Goal: Information Seeking & Learning: Learn about a topic

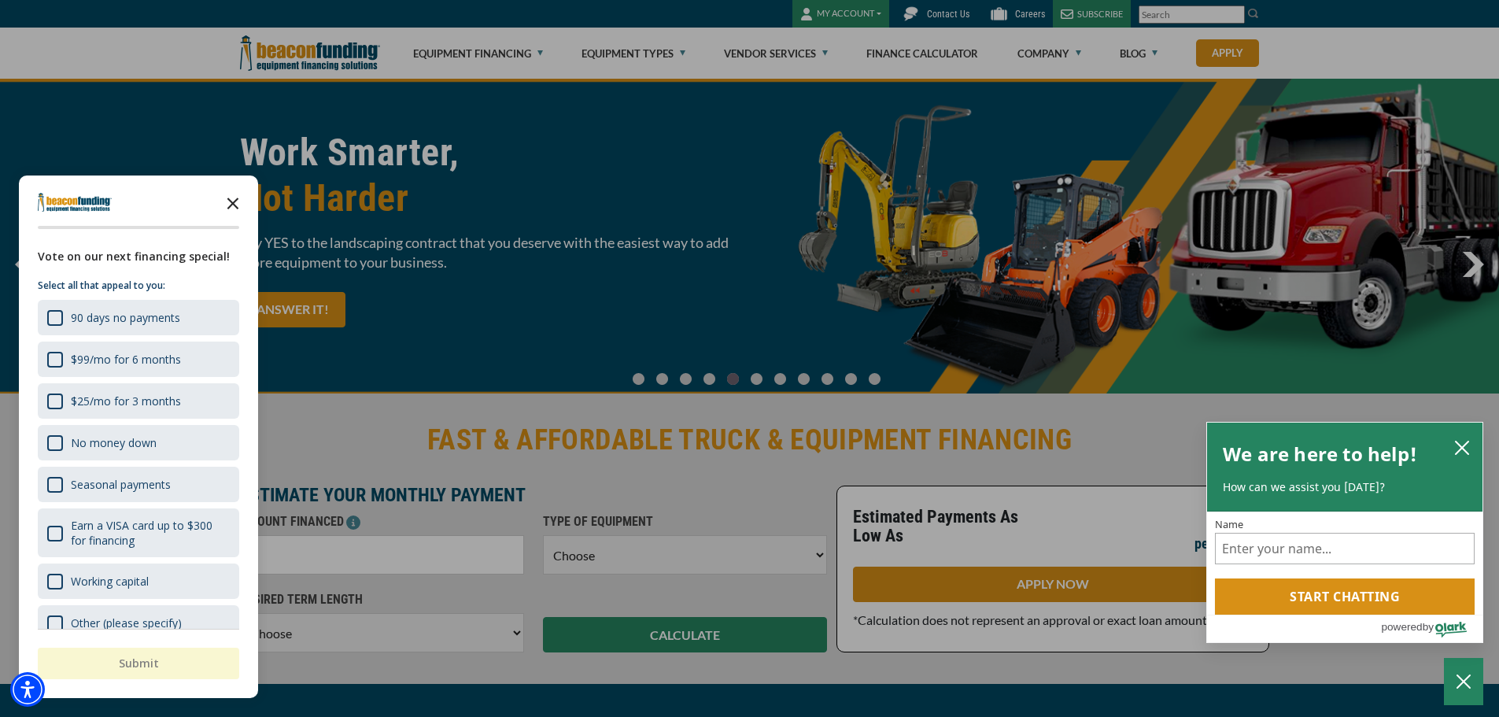
click at [227, 205] on icon "Close the survey" at bounding box center [232, 201] width 31 height 31
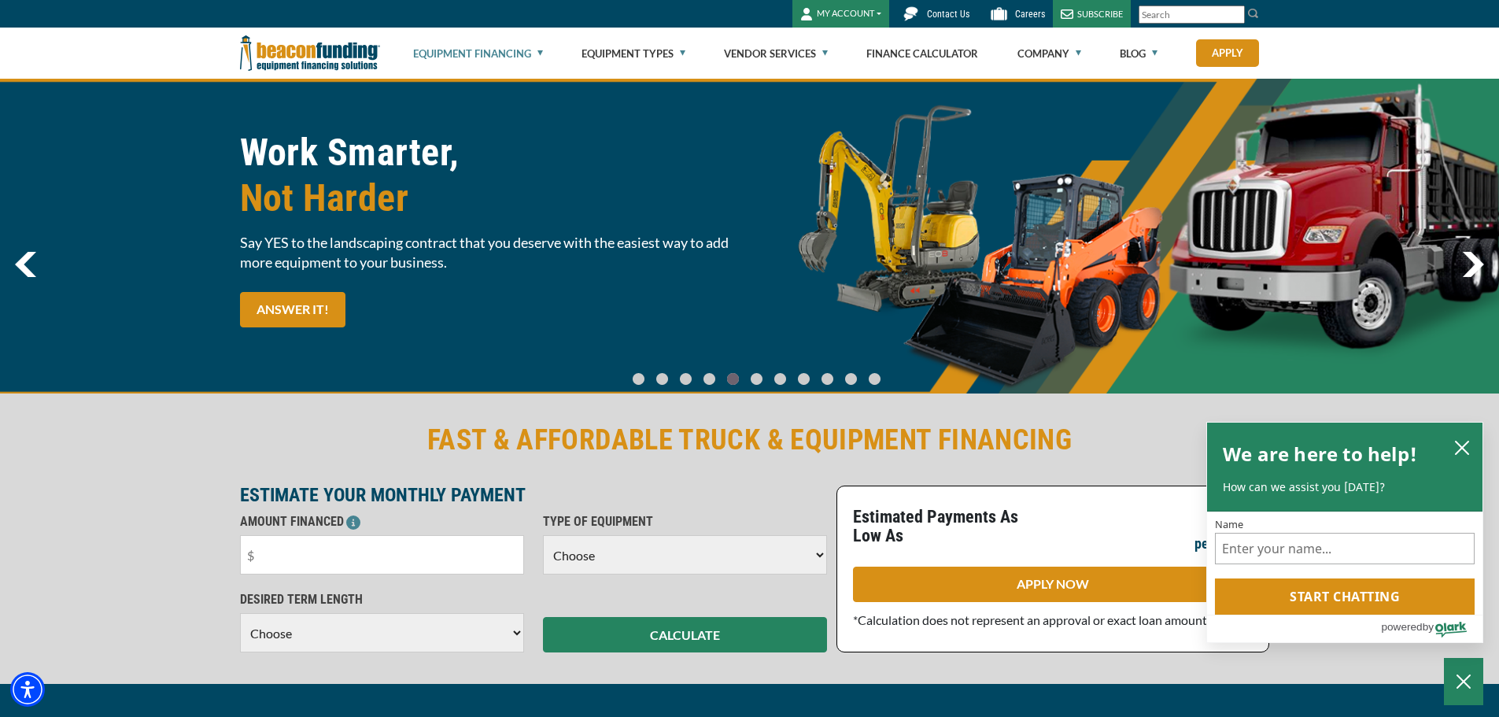
click at [527, 42] on link "Equipment Financing" at bounding box center [478, 53] width 130 height 50
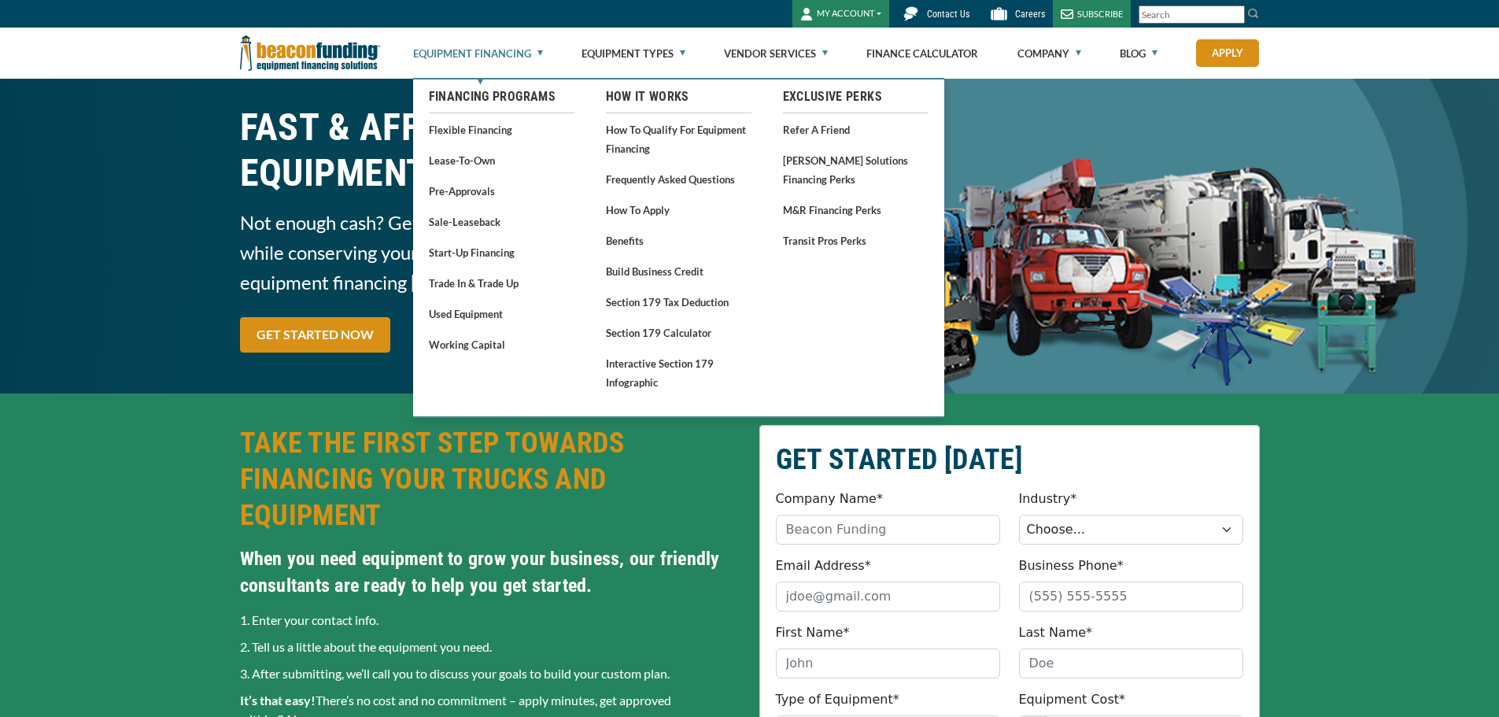
click at [529, 50] on link "Equipment Financing" at bounding box center [478, 53] width 130 height 50
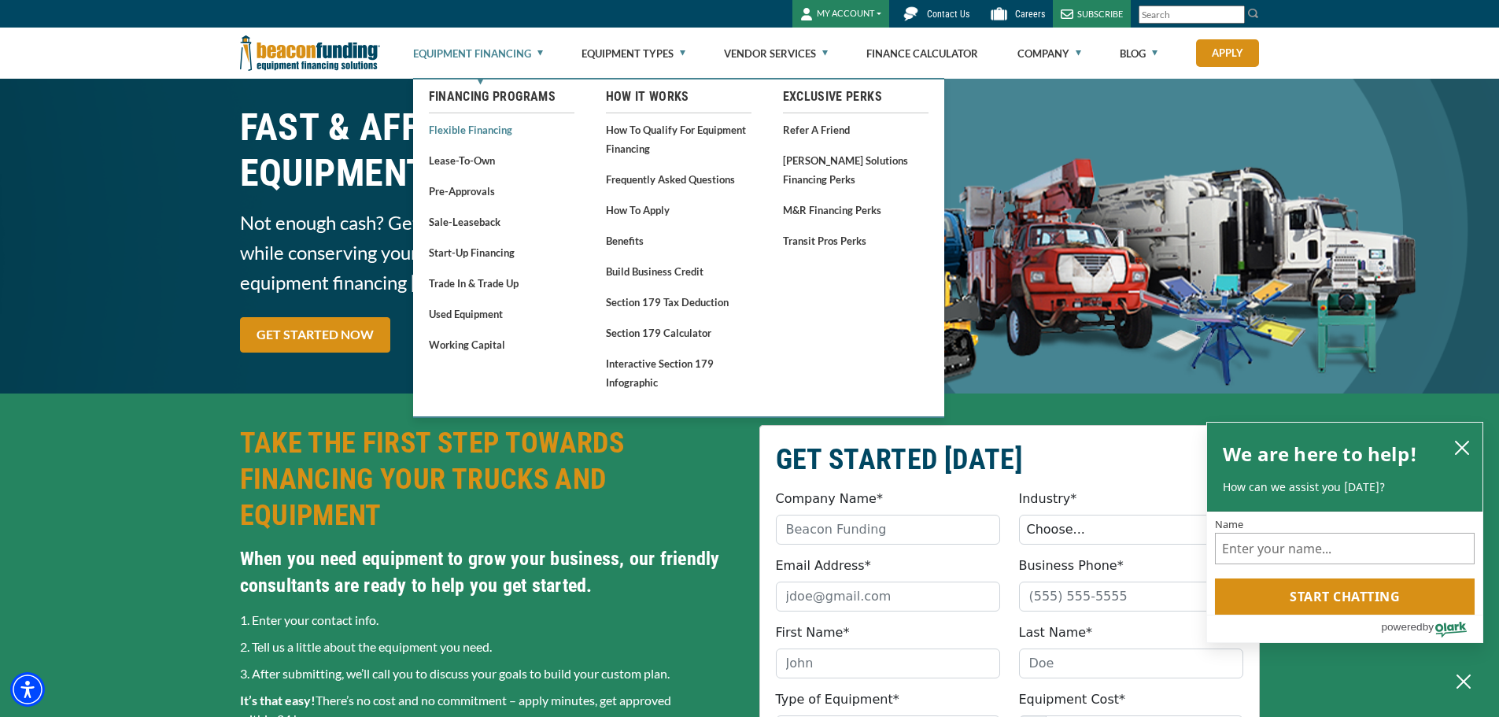
click at [474, 131] on link "Flexible Financing" at bounding box center [502, 130] width 146 height 20
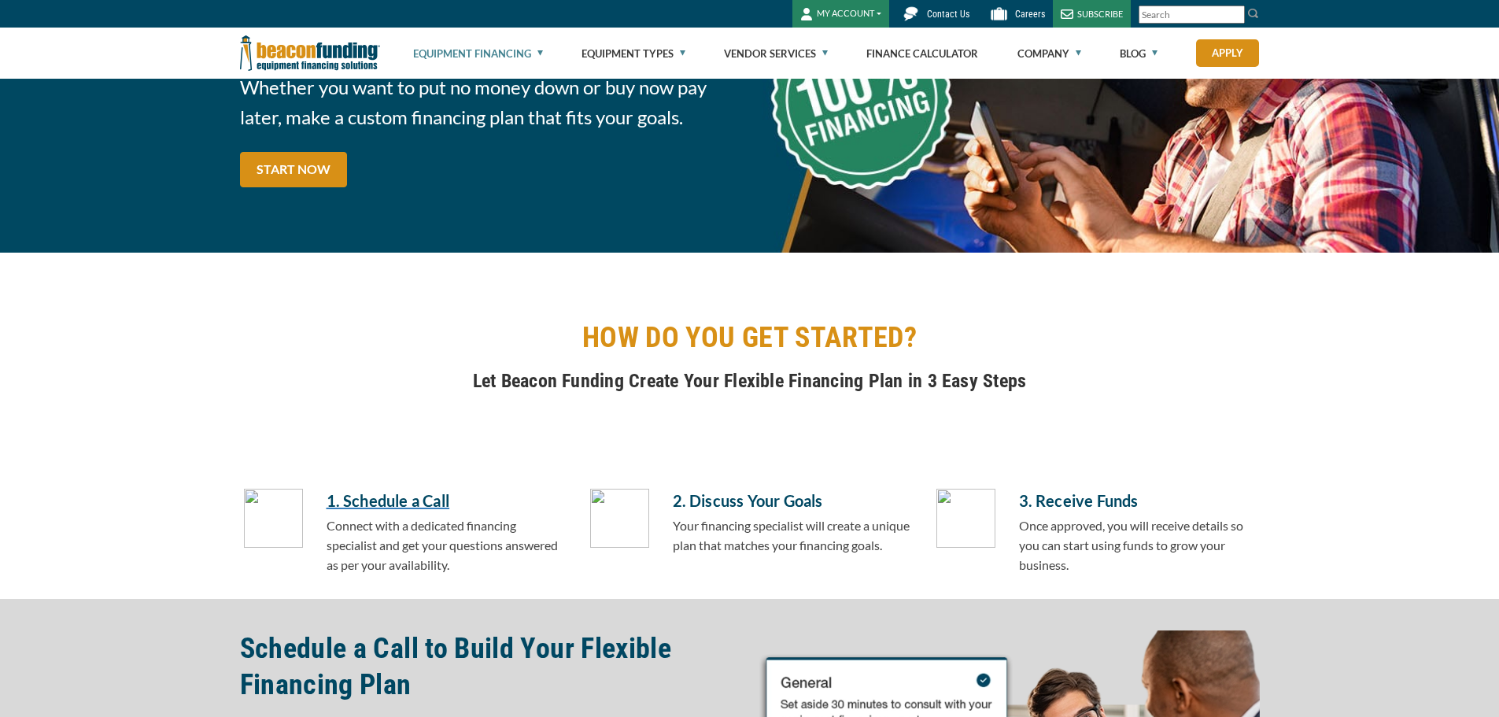
scroll to position [393, 0]
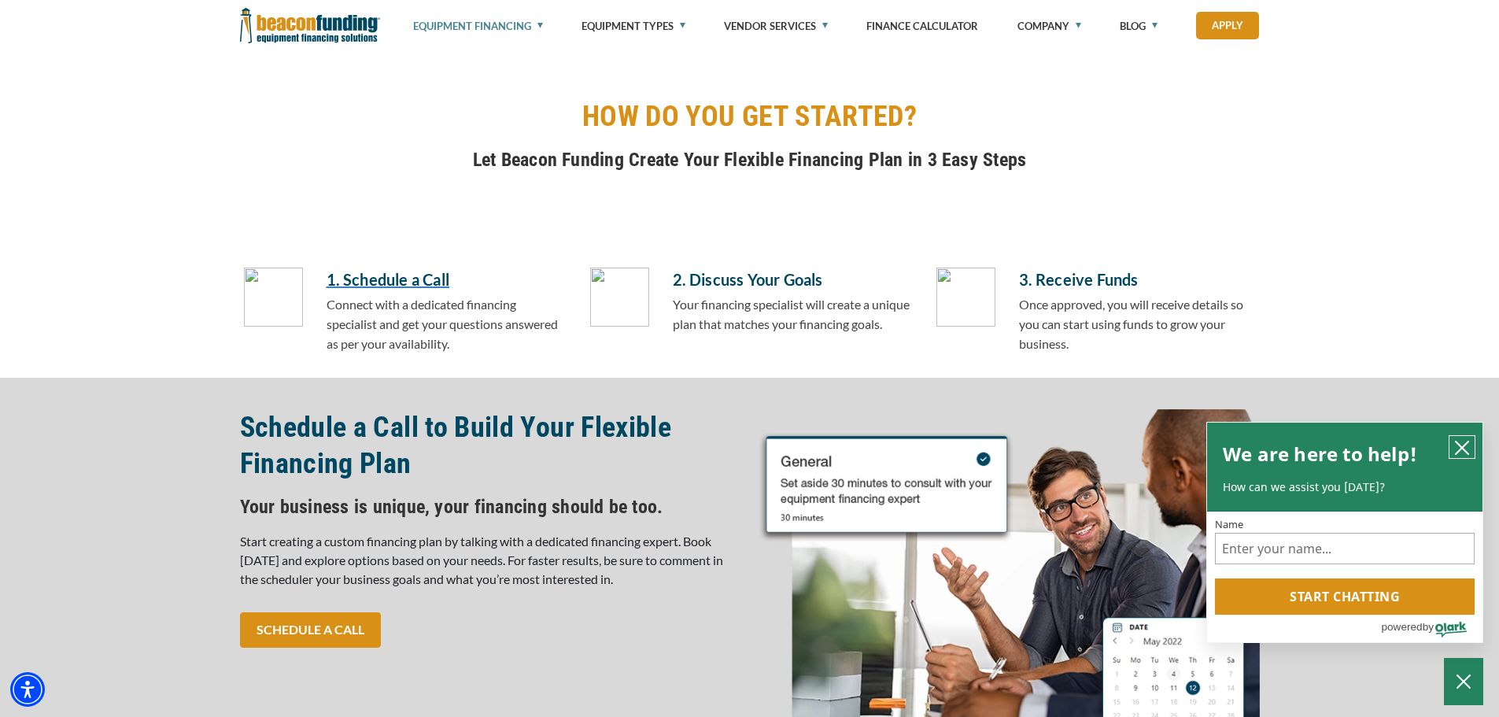
click at [1471, 445] on button "close chatbox" at bounding box center [1461, 447] width 25 height 22
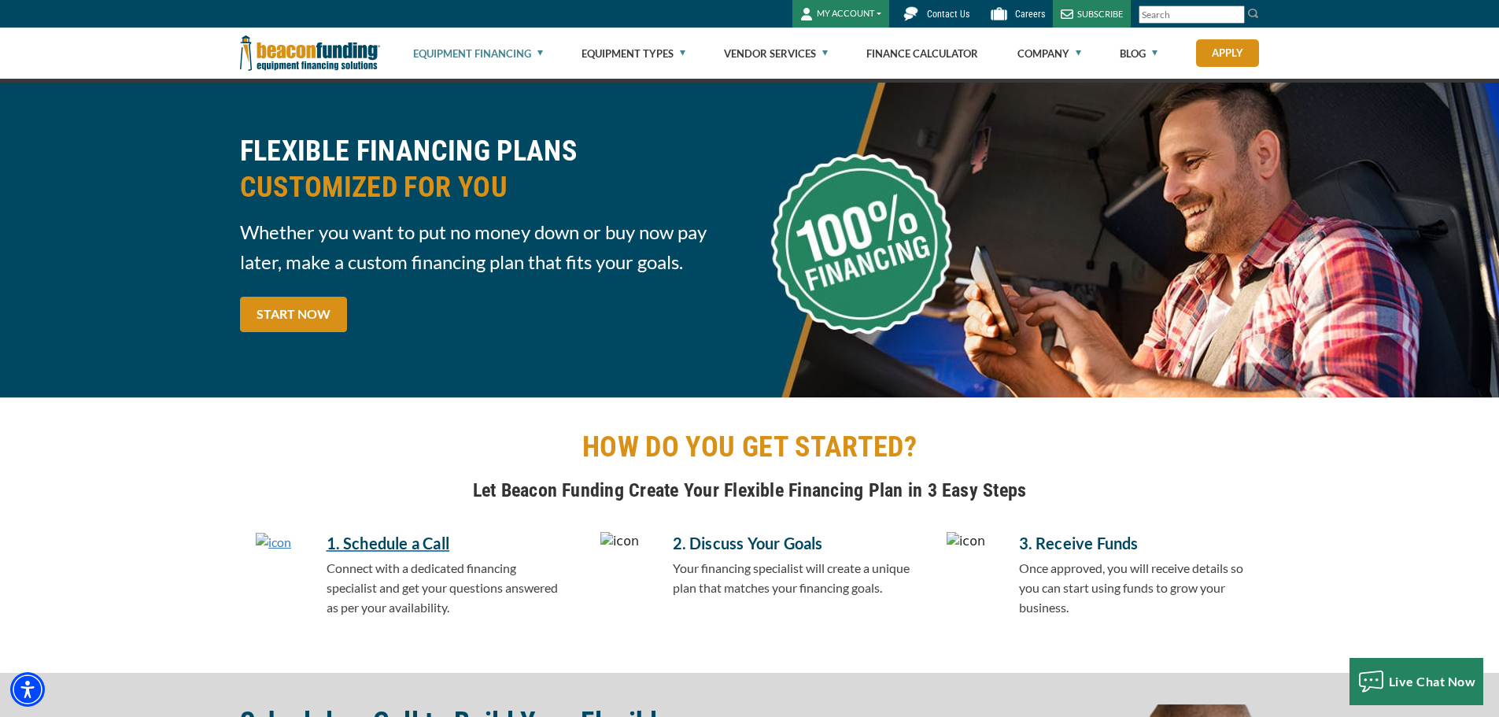
scroll to position [0, 0]
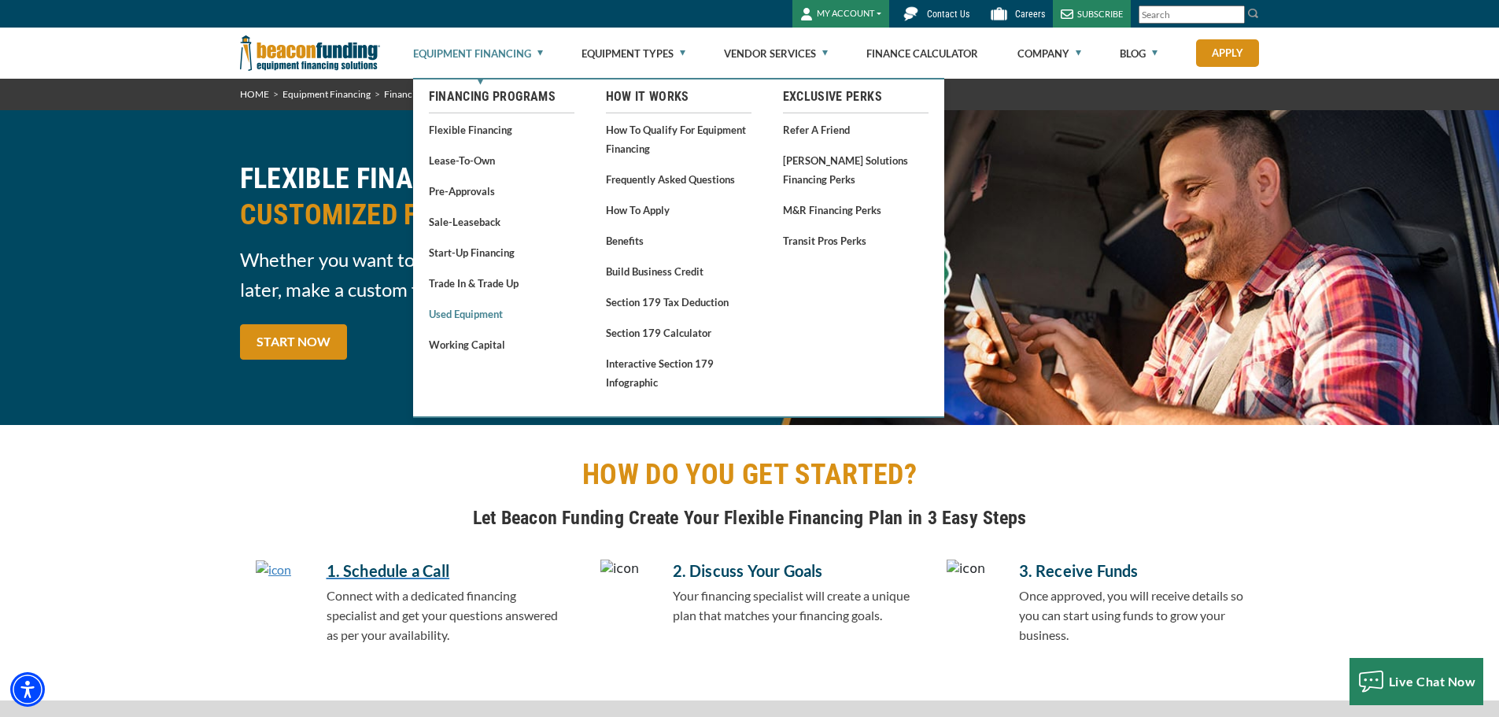
click at [463, 319] on link "Used Equipment" at bounding box center [502, 314] width 146 height 20
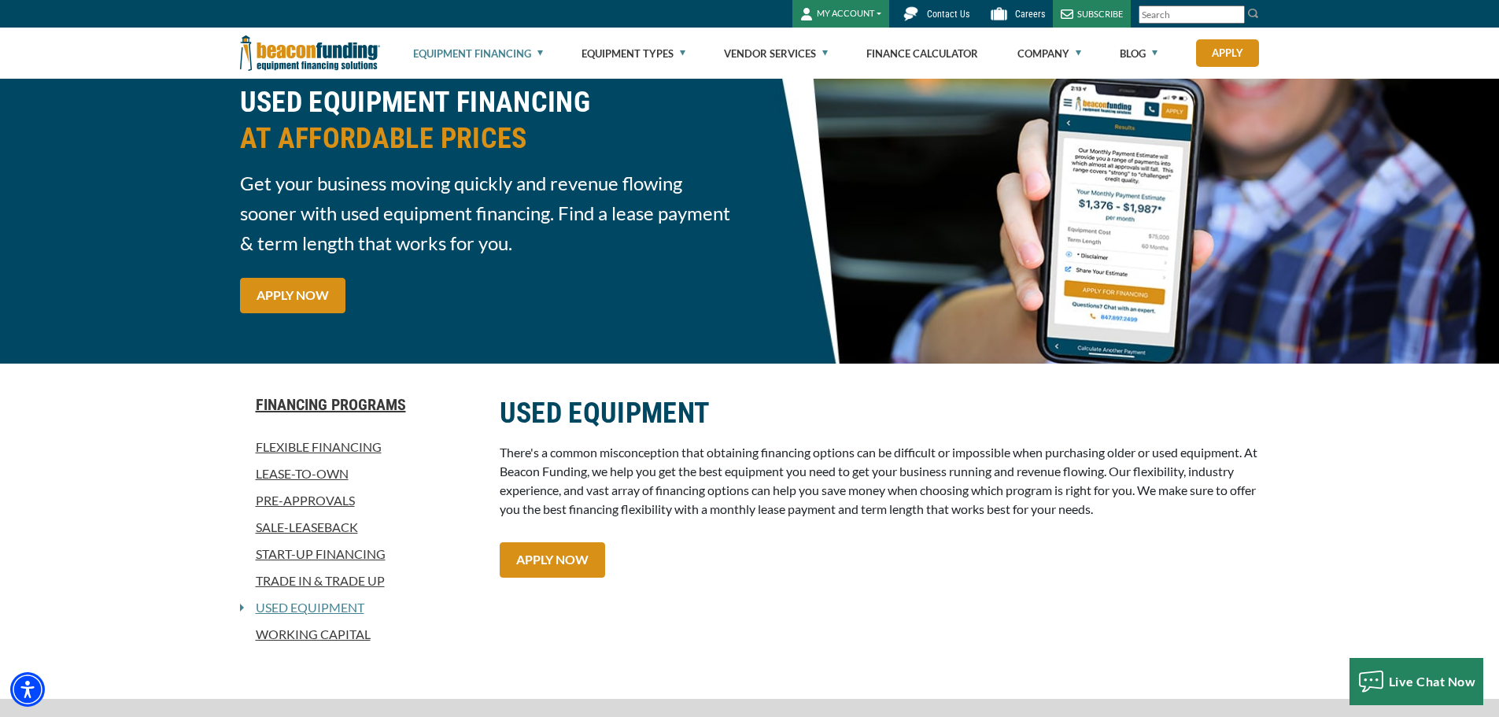
scroll to position [79, 0]
